Goal: Complete application form

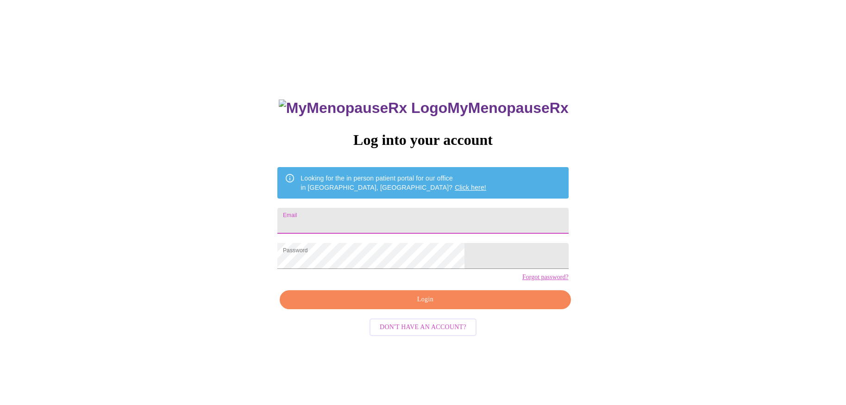
click at [378, 216] on input "Email" at bounding box center [422, 221] width 291 height 26
type input "[EMAIL_ADDRESS][DOMAIN_NAME]"
click at [407, 306] on span "Login" at bounding box center [425, 300] width 270 height 12
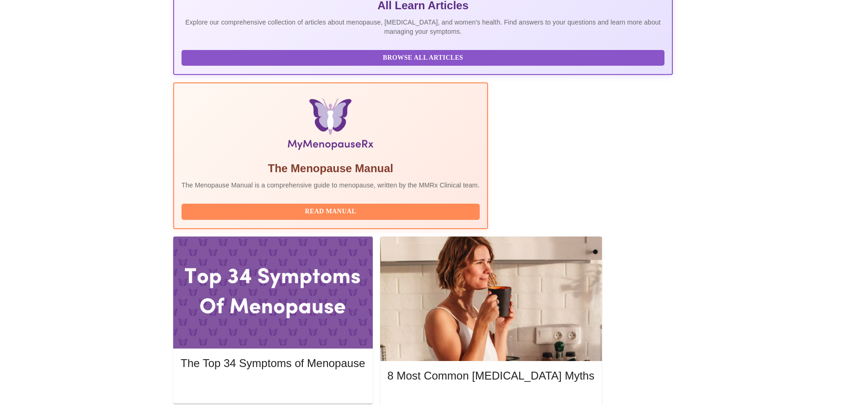
scroll to position [232, 0]
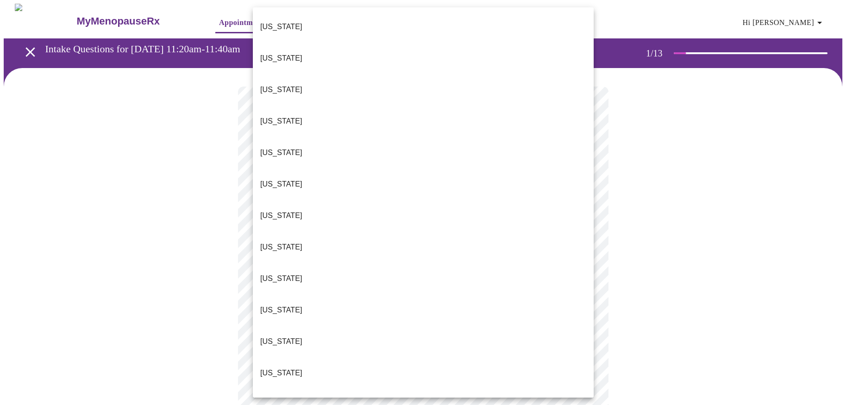
click at [317, 263] on li "[US_STATE]" at bounding box center [423, 278] width 341 height 31
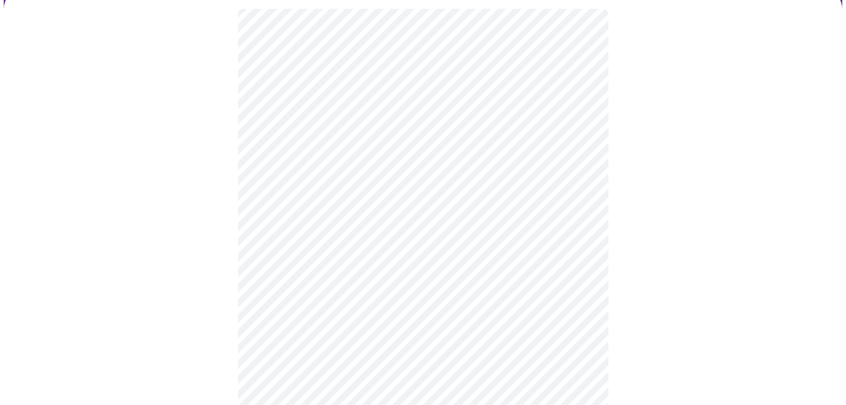
scroll to position [93, 0]
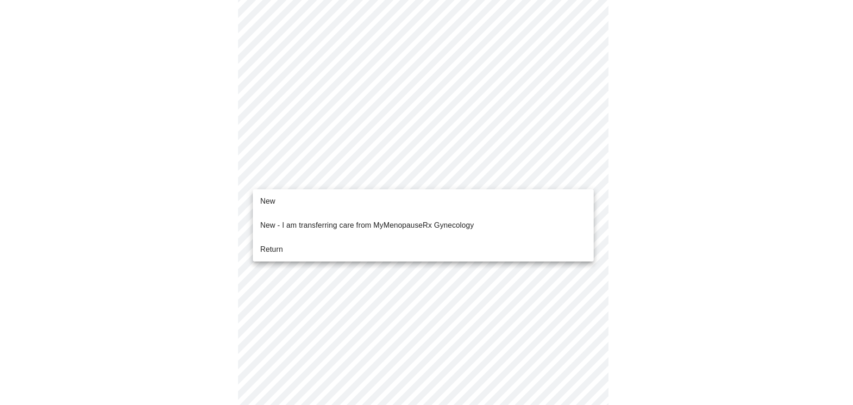
click at [348, 179] on body "MyMenopauseRx Appointments Messaging Labs 1 Uploads Medications Community Refer…" at bounding box center [427, 331] width 846 height 841
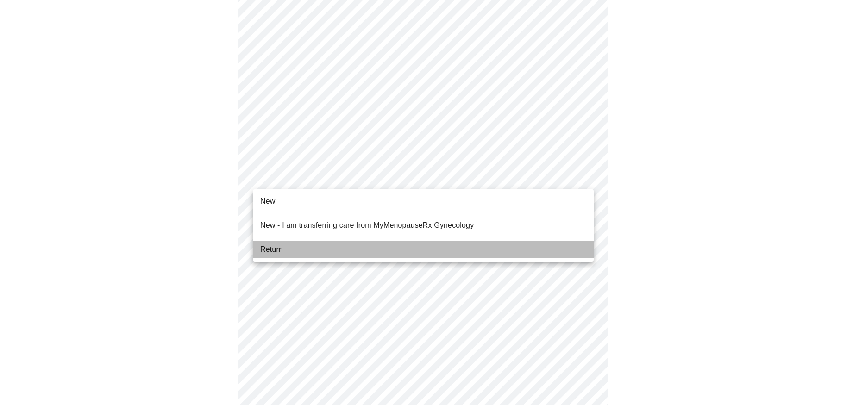
click at [283, 241] on li "Return" at bounding box center [423, 249] width 341 height 17
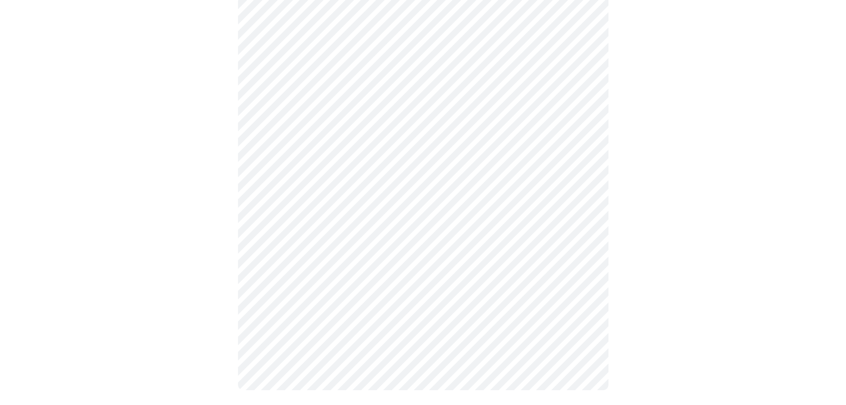
scroll to position [0, 0]
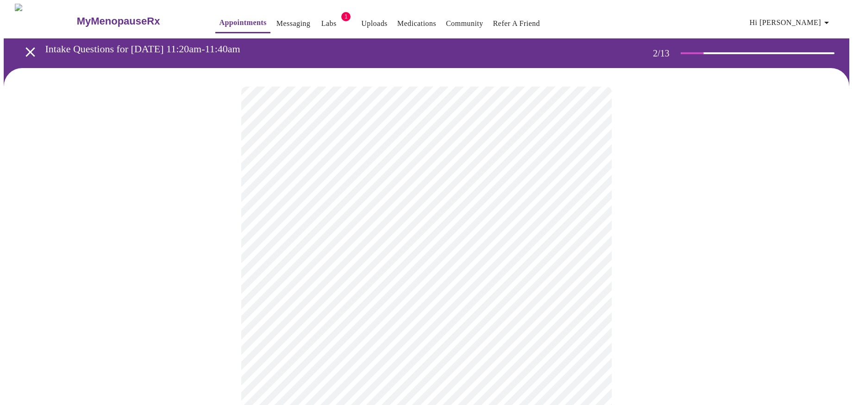
click at [415, 189] on body "MyMenopauseRx Appointments Messaging Labs 1 Uploads Medications Community Refer…" at bounding box center [427, 282] width 846 height 557
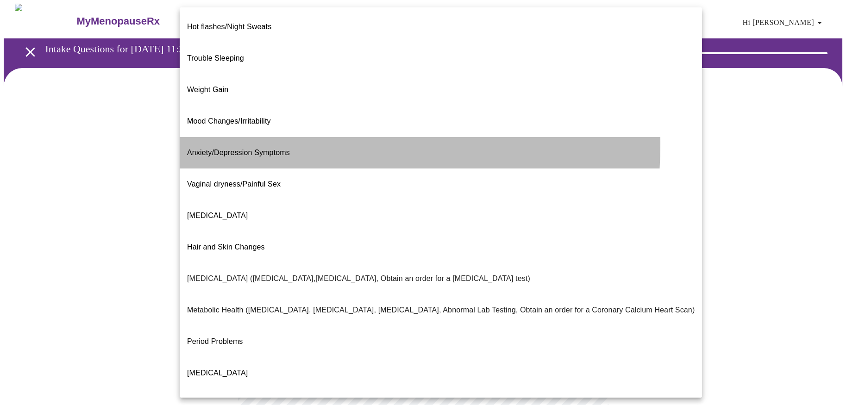
click at [258, 149] on span "Anxiety/Depression Symptoms" at bounding box center [238, 153] width 103 height 8
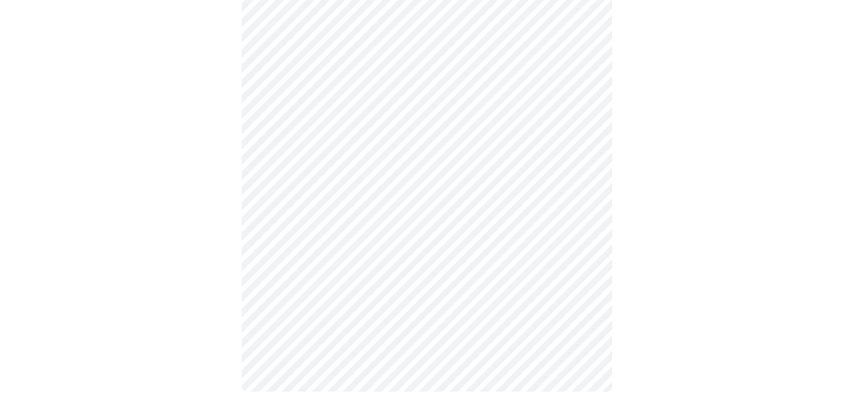
scroll to position [146, 0]
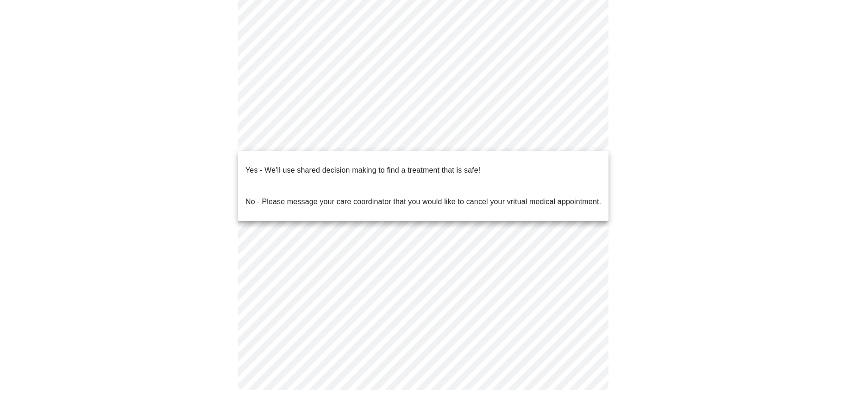
click at [322, 134] on body "MyMenopauseRx Appointments Messaging Labs 1 Uploads Medications Community Refer…" at bounding box center [427, 133] width 846 height 551
click at [324, 165] on p "Yes - We'll use shared decision making to find a treatment that is safe!" at bounding box center [362, 170] width 235 height 11
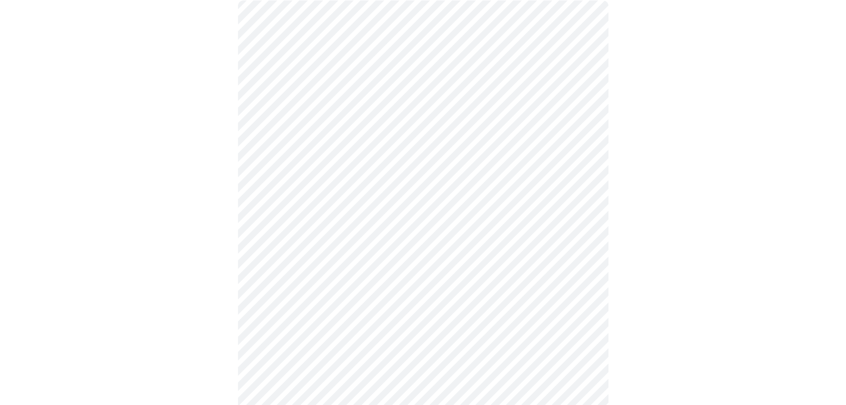
scroll to position [0, 0]
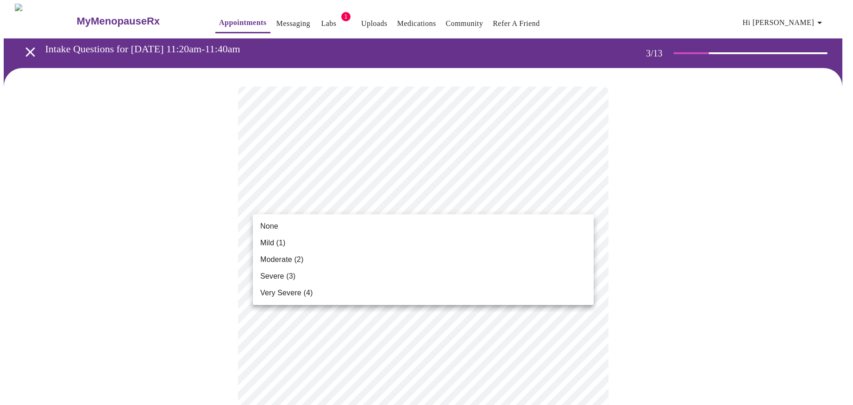
click at [299, 260] on span "Moderate (2)" at bounding box center [281, 259] width 43 height 11
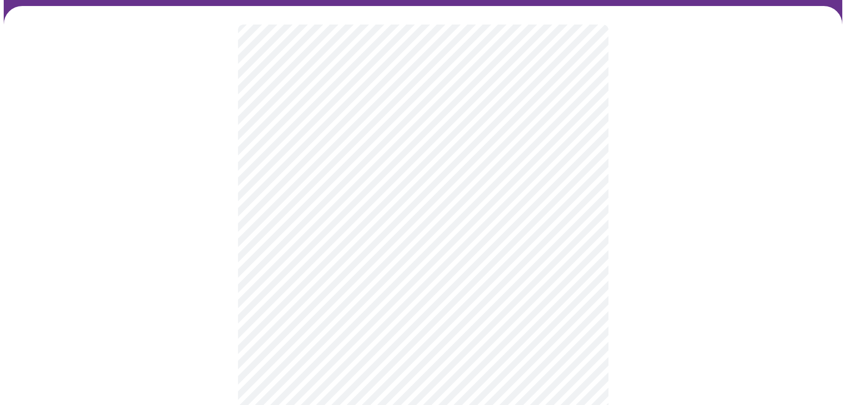
scroll to position [93, 0]
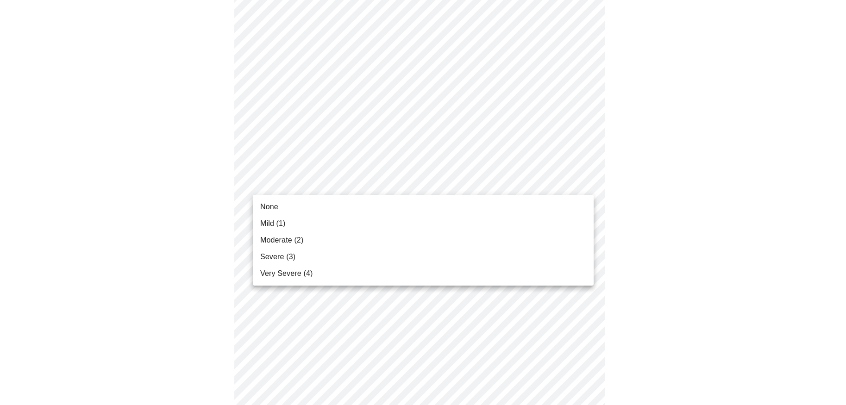
click at [316, 223] on li "Mild (1)" at bounding box center [423, 223] width 341 height 17
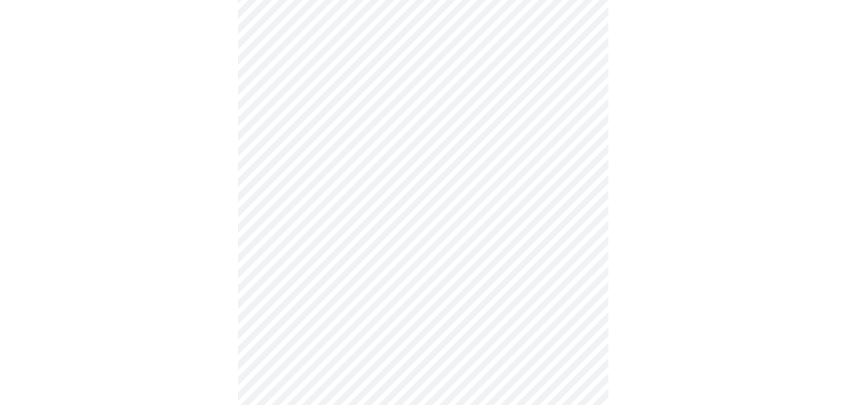
scroll to position [139, 0]
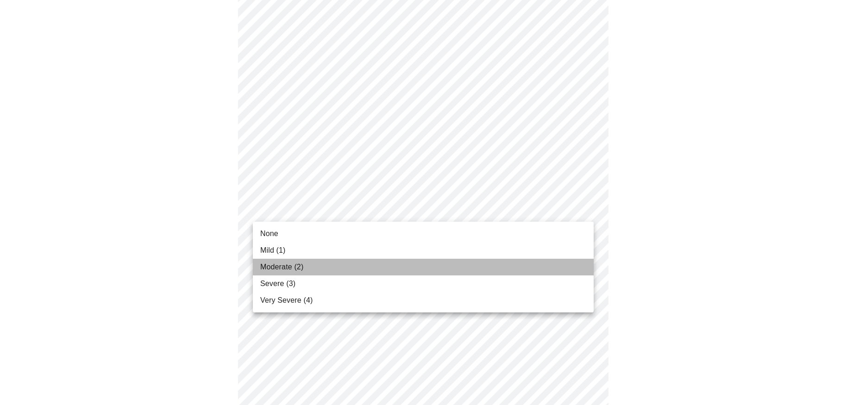
click at [299, 264] on span "Moderate (2)" at bounding box center [281, 267] width 43 height 11
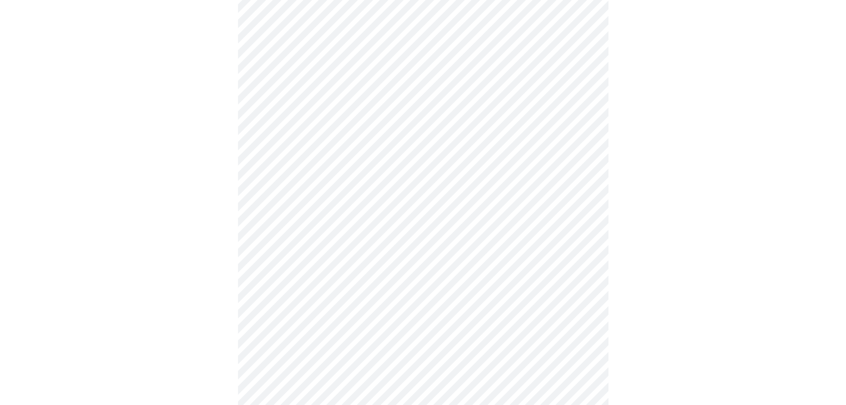
scroll to position [232, 0]
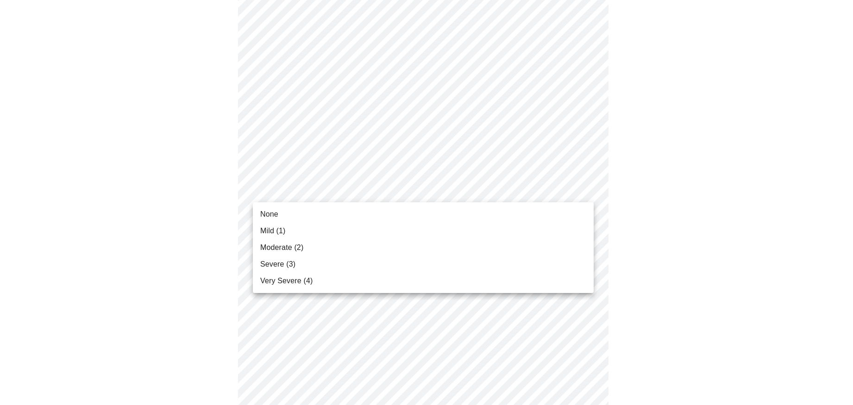
click at [419, 189] on body "MyMenopauseRx Appointments Messaging Labs 1 Uploads Medications Community Refer…" at bounding box center [427, 368] width 846 height 1193
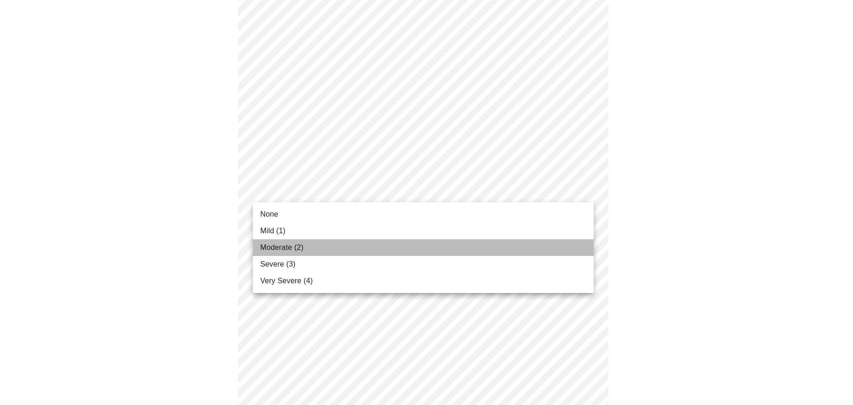
click at [314, 251] on li "Moderate (2)" at bounding box center [423, 247] width 341 height 17
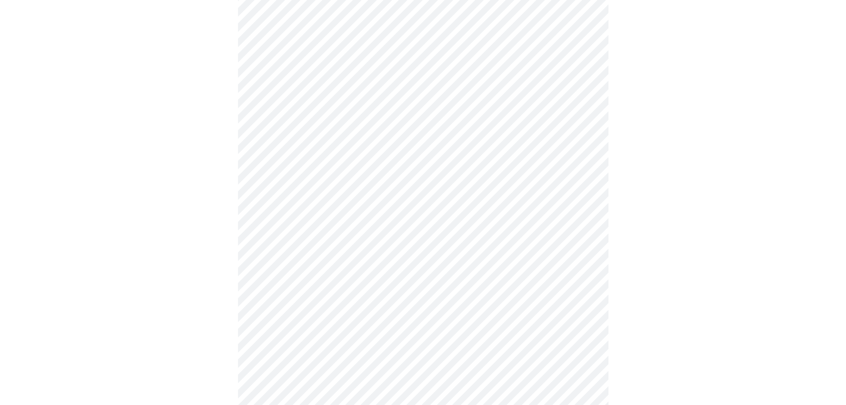
scroll to position [278, 0]
click at [391, 205] on body "MyMenopauseRx Appointments Messaging Labs 1 Uploads Medications Community Refer…" at bounding box center [427, 316] width 846 height 1180
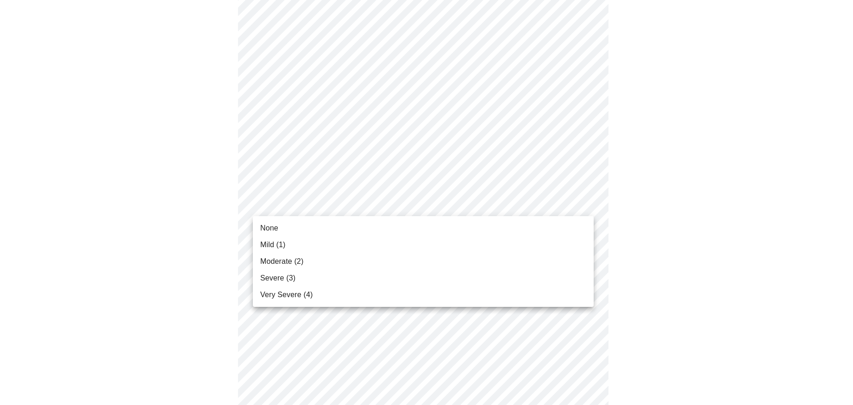
click at [362, 257] on li "Moderate (2)" at bounding box center [423, 261] width 341 height 17
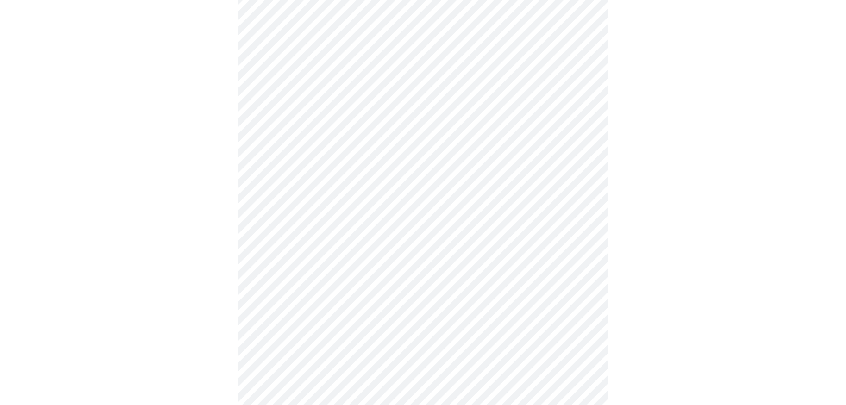
scroll to position [371, 0]
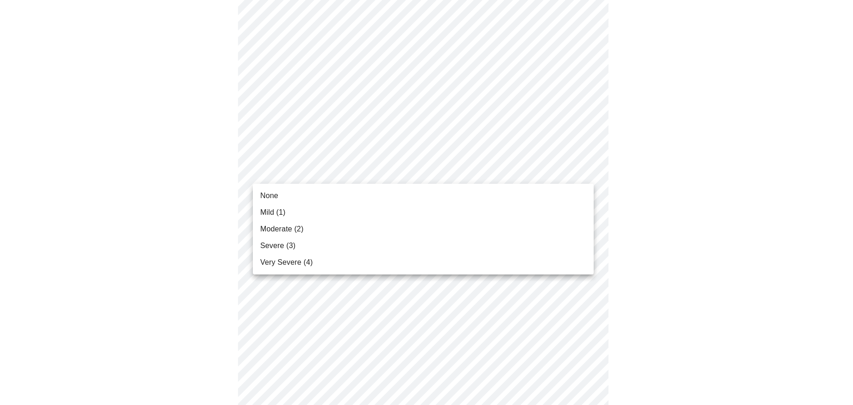
click at [404, 170] on body "MyMenopauseRx Appointments Messaging Labs 1 Uploads Medications Community Refer…" at bounding box center [427, 216] width 846 height 1167
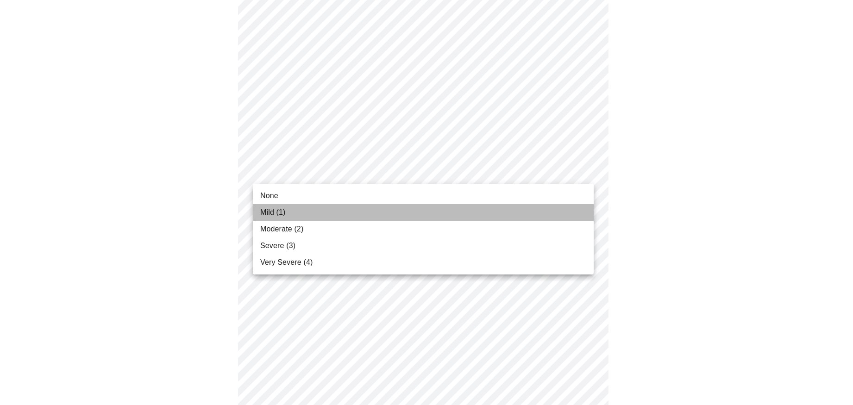
click at [325, 215] on li "Mild (1)" at bounding box center [423, 212] width 341 height 17
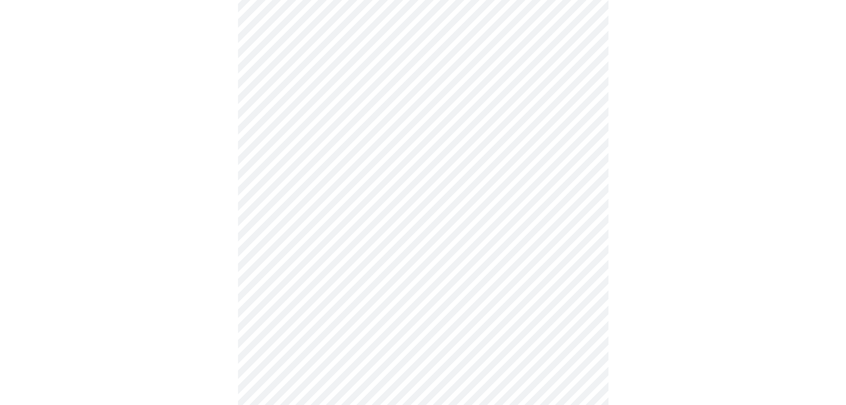
scroll to position [463, 0]
click at [396, 150] on body "MyMenopauseRx Appointments Messaging Labs 1 Uploads Medications Community Refer…" at bounding box center [427, 118] width 846 height 1154
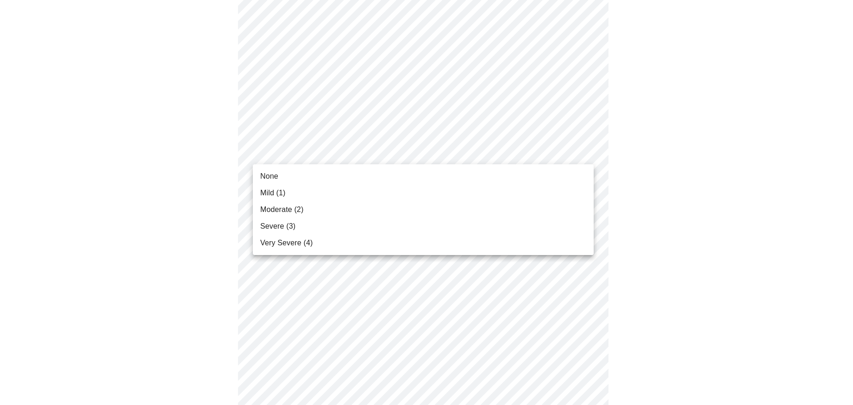
click at [357, 192] on li "Mild (1)" at bounding box center [423, 193] width 341 height 17
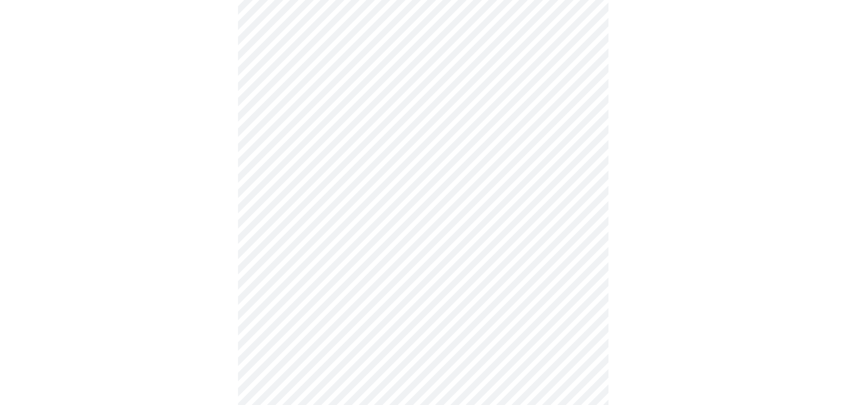
scroll to position [510, 0]
click at [369, 178] on body "MyMenopauseRx Appointments Messaging Labs 1 Uploads Medications Community Refer…" at bounding box center [427, 64] width 846 height 1141
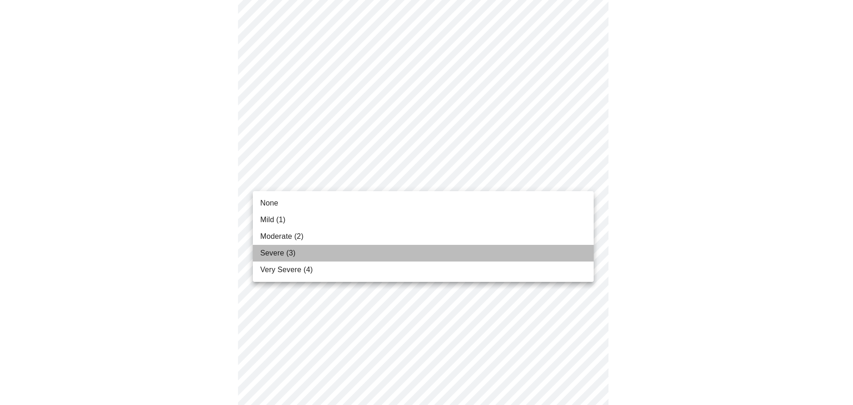
click at [368, 255] on li "Severe (3)" at bounding box center [423, 253] width 341 height 17
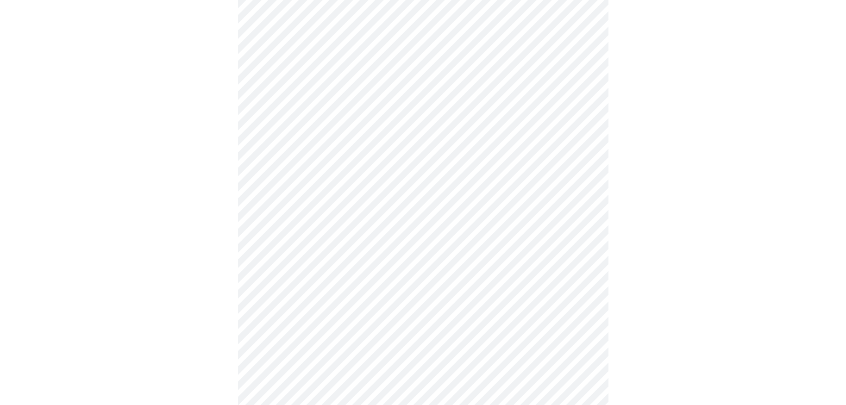
scroll to position [602, 0]
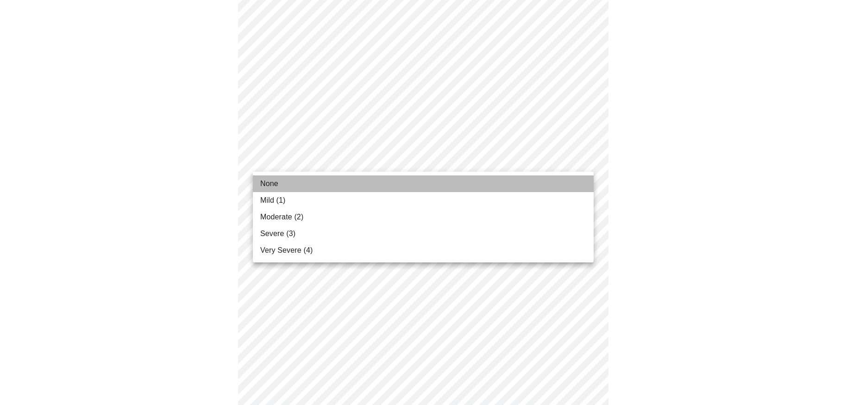
click at [358, 183] on li "None" at bounding box center [423, 184] width 341 height 17
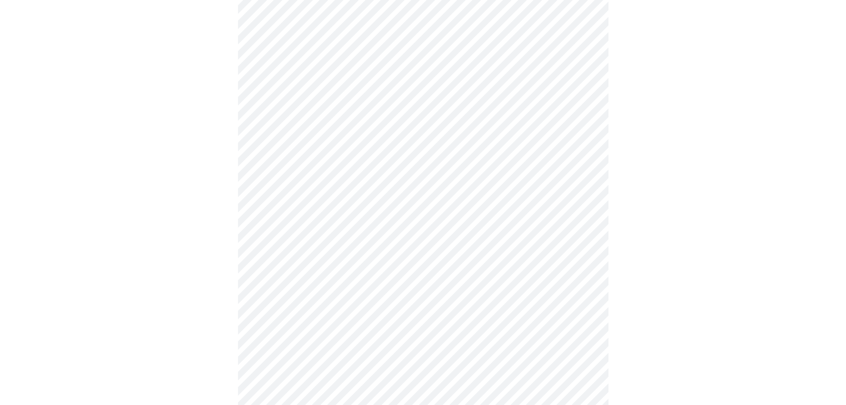
scroll to position [648, 0]
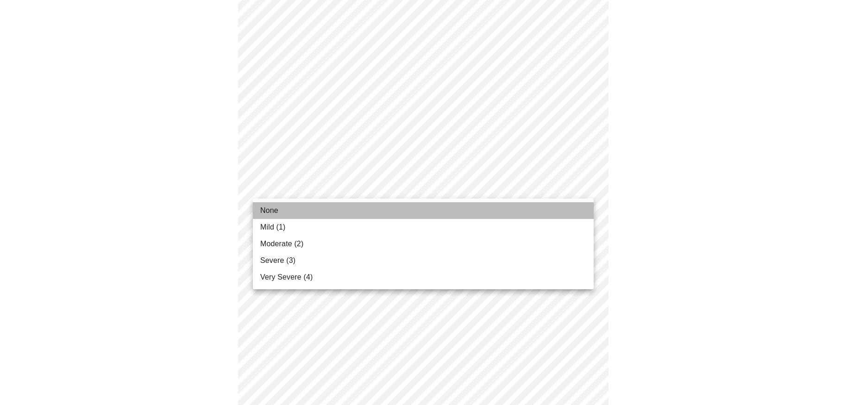
click at [358, 205] on li "None" at bounding box center [423, 210] width 341 height 17
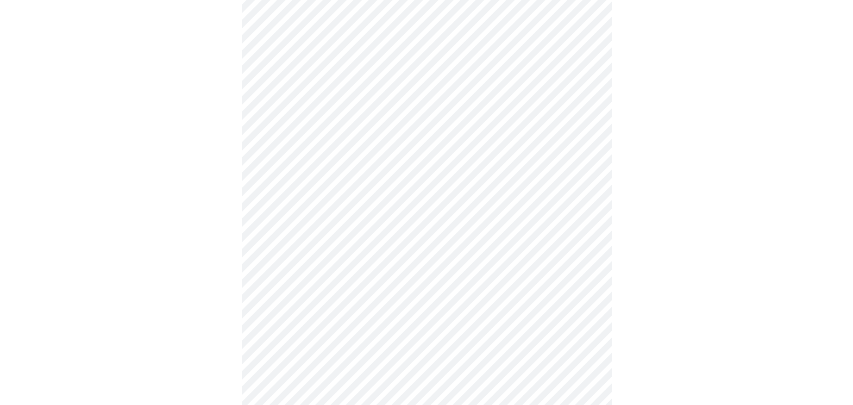
scroll to position [697, 0]
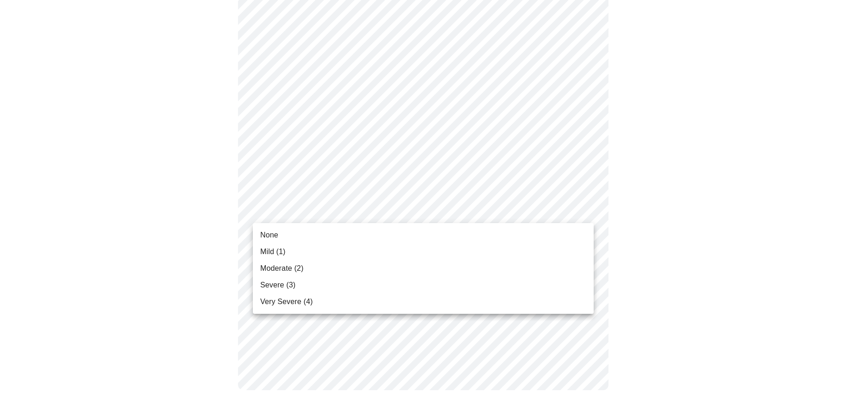
click at [357, 262] on li "Moderate (2)" at bounding box center [423, 268] width 341 height 17
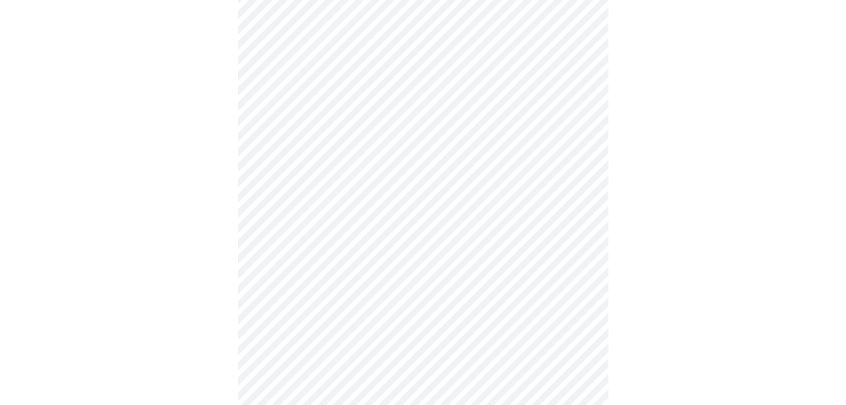
scroll to position [324, 0]
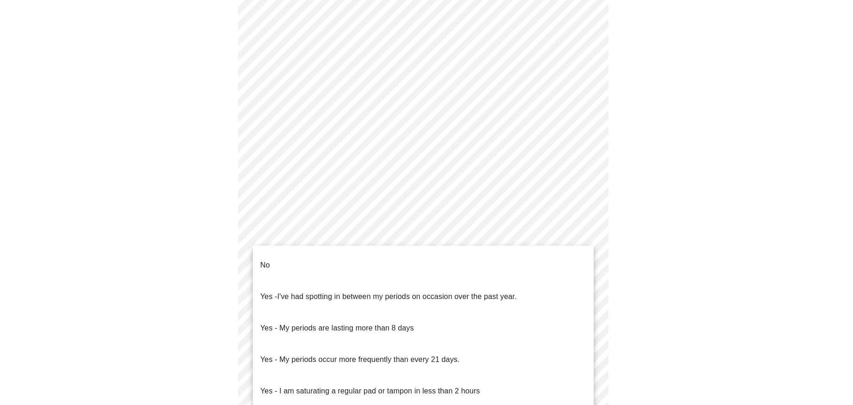
click at [462, 236] on body "MyMenopauseRx Appointments Messaging Labs 1 Uploads Medications Community Refer…" at bounding box center [427, 136] width 846 height 914
click at [325, 293] on span "I've had spotting in between my periods on occasion over the past year." at bounding box center [396, 297] width 239 height 8
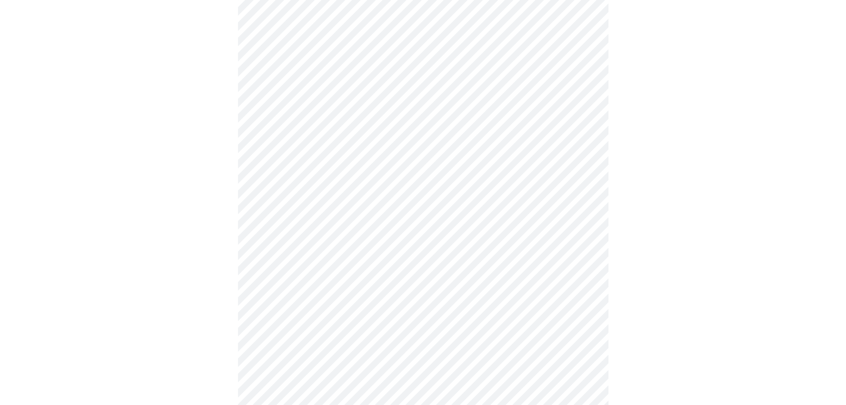
scroll to position [463, 0]
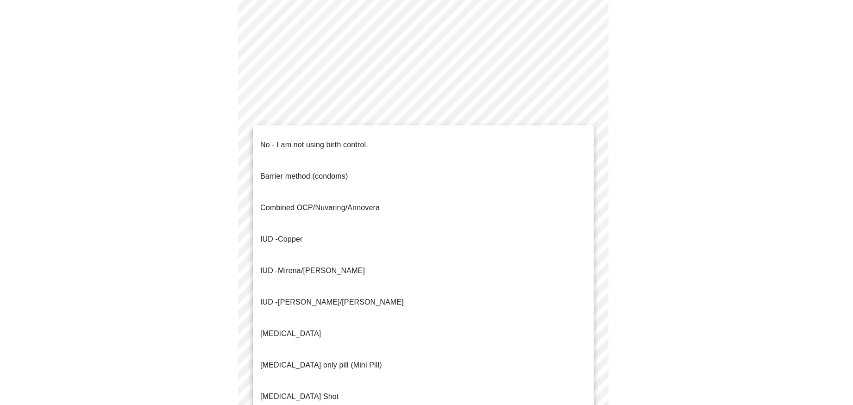
click at [424, 134] on li "No - I am not using birth control." at bounding box center [423, 144] width 341 height 31
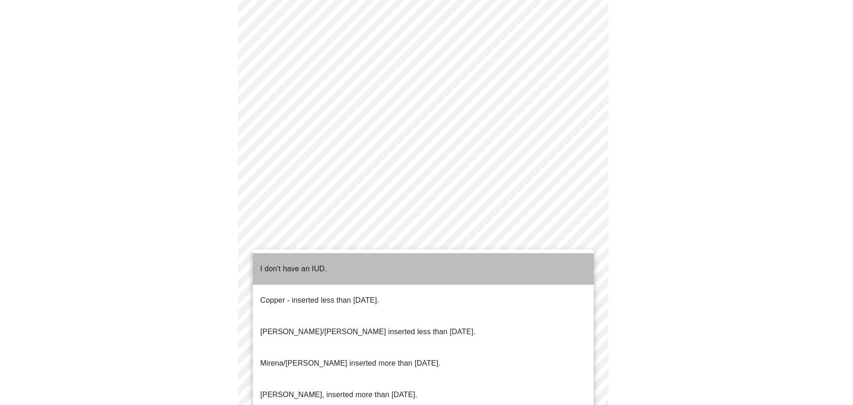
click at [359, 264] on li "I don't have an IUD." at bounding box center [423, 268] width 341 height 31
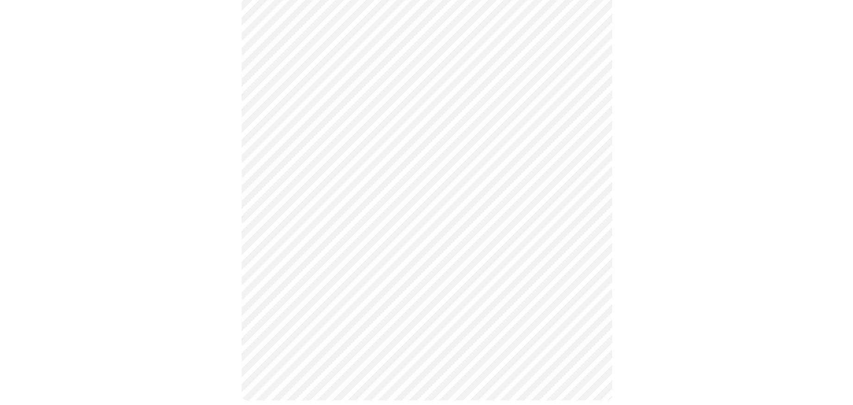
scroll to position [492, 0]
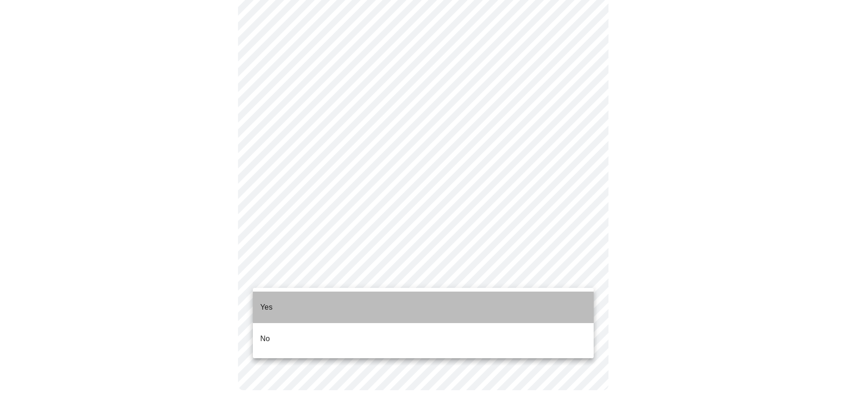
click at [347, 303] on li "Yes" at bounding box center [423, 307] width 341 height 31
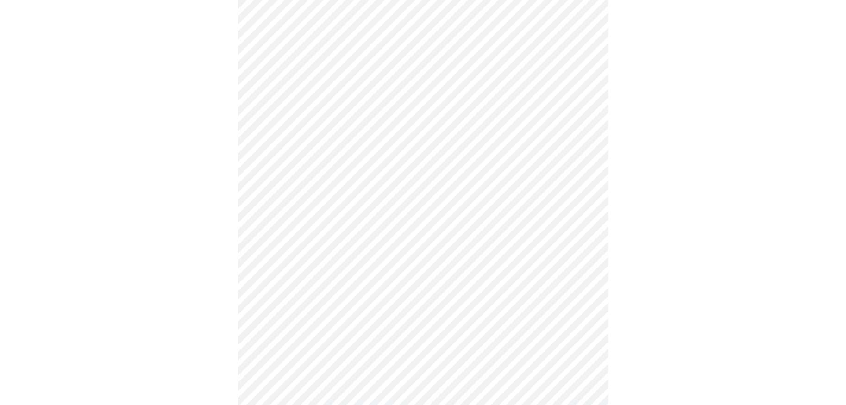
scroll to position [139, 0]
click at [407, 176] on body "MyMenopauseRx Appointments Messaging Labs 1 Uploads Medications Community Refer…" at bounding box center [427, 207] width 846 height 685
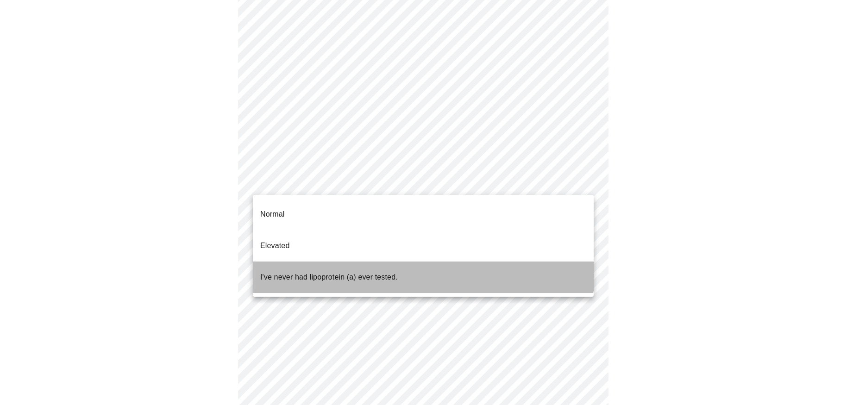
click at [399, 262] on li "I've never had lipoprotein (a) ever tested." at bounding box center [423, 277] width 341 height 31
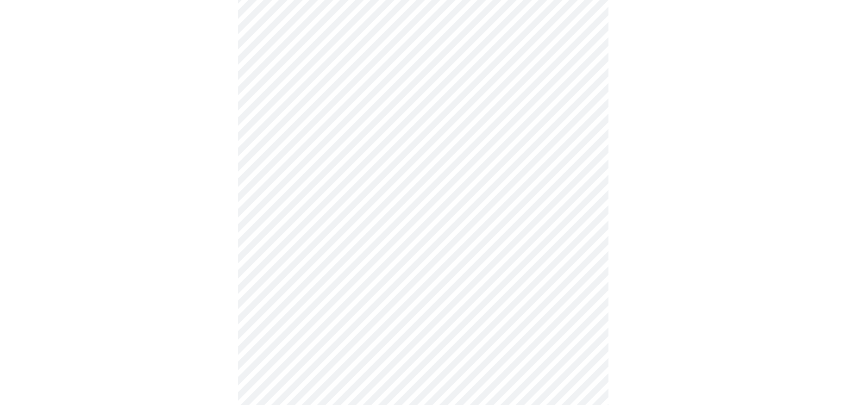
scroll to position [2362, 0]
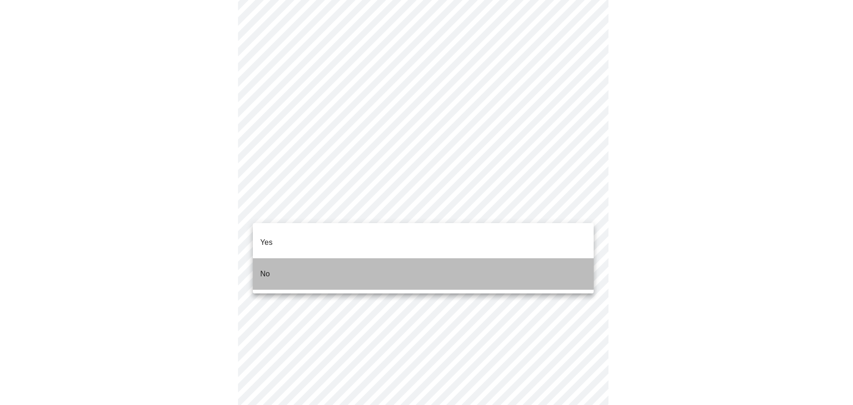
click at [342, 260] on li "No" at bounding box center [423, 273] width 341 height 31
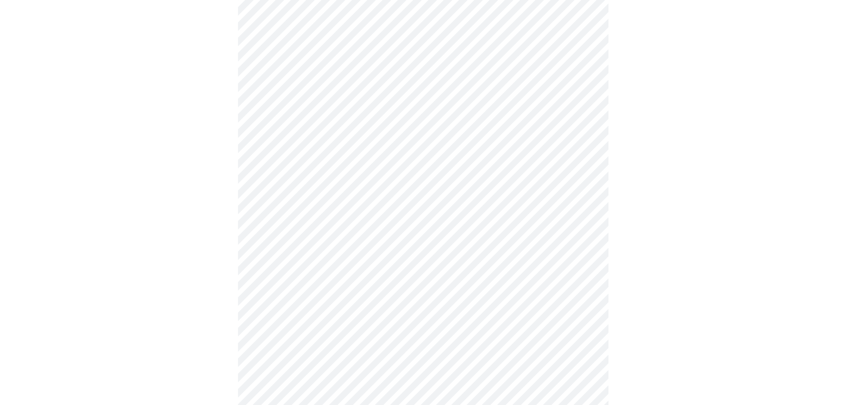
scroll to position [344, 0]
